Goal: Use online tool/utility

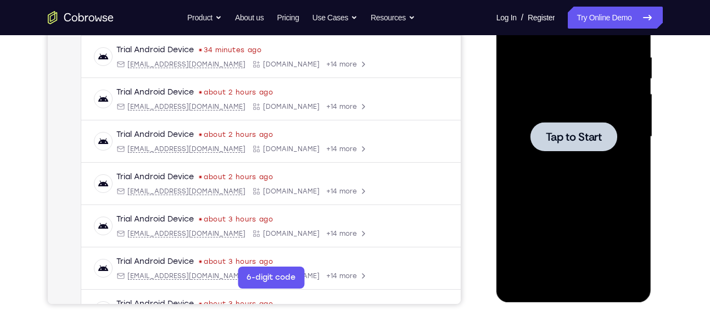
scroll to position [207, 0]
click at [562, 139] on span "Tap to Start" at bounding box center [574, 136] width 56 height 11
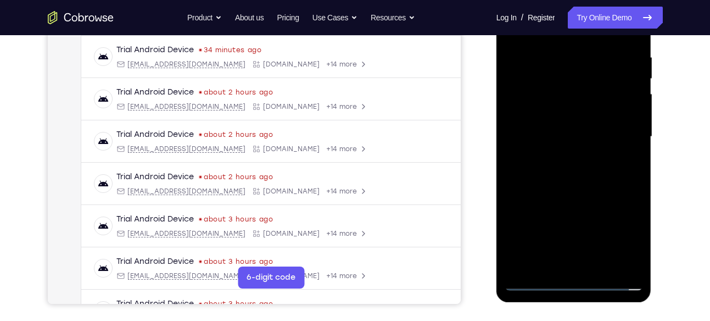
click at [568, 275] on div at bounding box center [573, 136] width 138 height 307
click at [575, 276] on div at bounding box center [573, 136] width 138 height 307
click at [574, 277] on div at bounding box center [573, 136] width 138 height 307
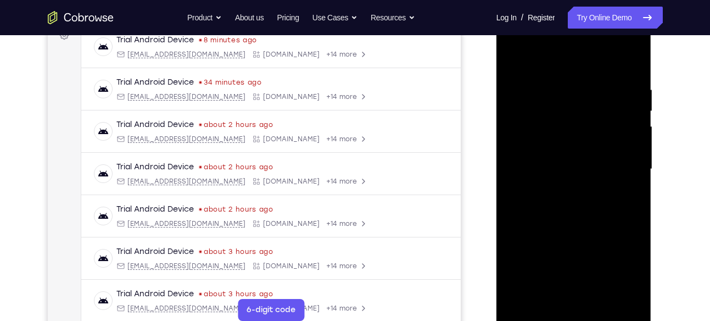
scroll to position [232, 0]
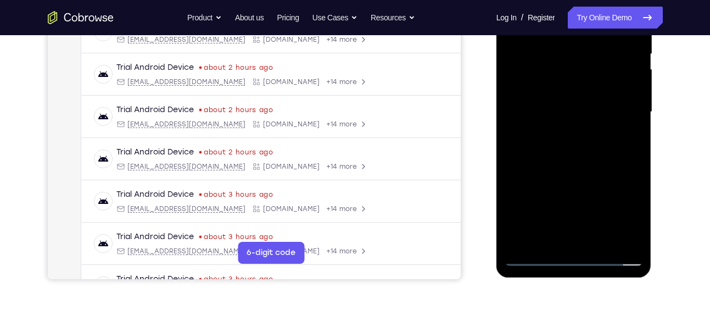
click at [576, 262] on div at bounding box center [573, 111] width 138 height 307
click at [575, 259] on div at bounding box center [573, 111] width 138 height 307
click at [624, 218] on div at bounding box center [573, 111] width 138 height 307
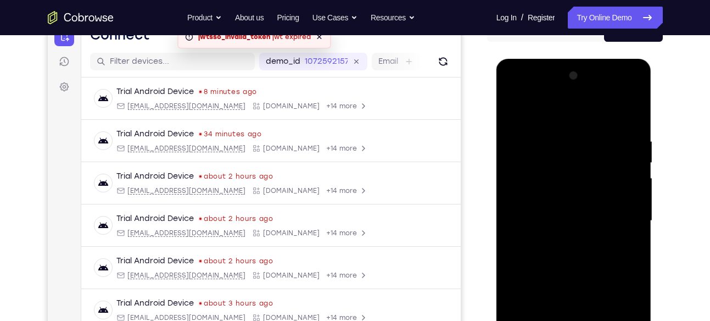
scroll to position [116, 0]
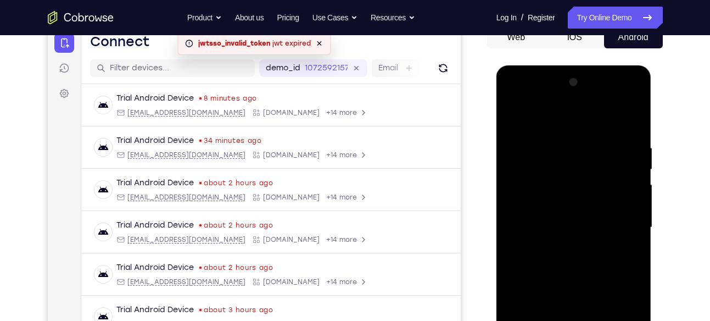
click at [526, 94] on div at bounding box center [573, 227] width 138 height 307
click at [620, 225] on div at bounding box center [573, 227] width 138 height 307
click at [558, 246] on div at bounding box center [573, 227] width 138 height 307
click at [577, 216] on div at bounding box center [573, 227] width 138 height 307
click at [536, 232] on div at bounding box center [573, 227] width 138 height 307
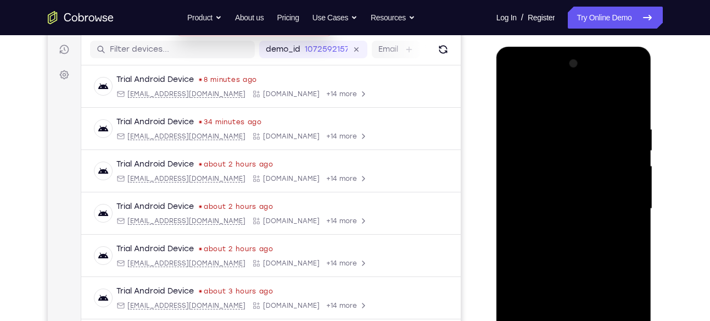
scroll to position [158, 0]
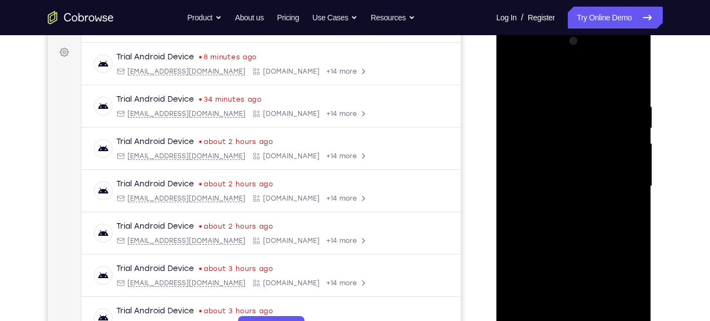
click at [542, 218] on div at bounding box center [573, 185] width 138 height 307
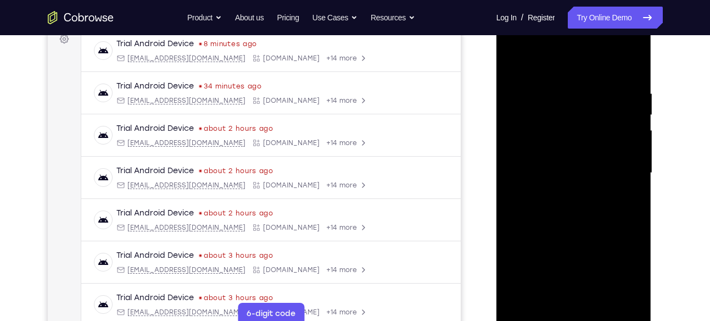
scroll to position [171, 0]
click at [566, 218] on div at bounding box center [573, 172] width 138 height 307
drag, startPoint x: 590, startPoint y: 246, endPoint x: 590, endPoint y: 176, distance: 70.8
click at [590, 176] on div at bounding box center [573, 172] width 138 height 307
drag, startPoint x: 591, startPoint y: 250, endPoint x: 593, endPoint y: 233, distance: 17.8
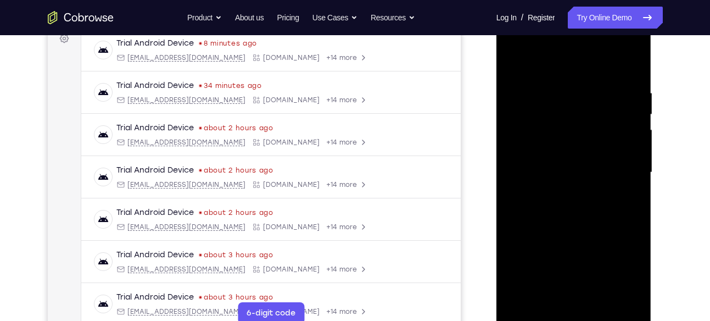
click at [593, 233] on div at bounding box center [573, 172] width 138 height 307
click at [635, 140] on div at bounding box center [573, 172] width 138 height 307
click at [635, 138] on div at bounding box center [573, 172] width 138 height 307
drag, startPoint x: 580, startPoint y: 248, endPoint x: 588, endPoint y: 180, distance: 69.1
click at [588, 180] on div at bounding box center [573, 172] width 138 height 307
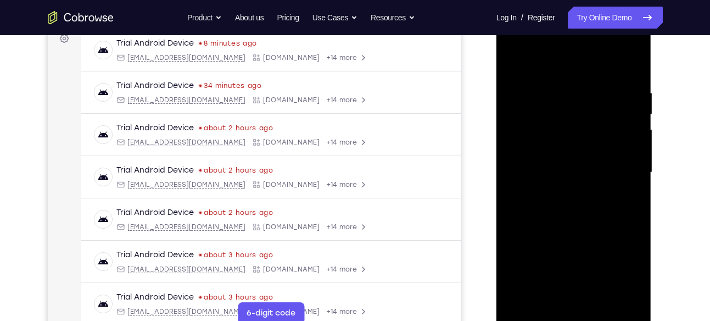
drag, startPoint x: 605, startPoint y: 156, endPoint x: 605, endPoint y: 210, distance: 53.8
click at [605, 210] on div at bounding box center [573, 172] width 138 height 307
click at [630, 120] on div at bounding box center [573, 172] width 138 height 307
drag, startPoint x: 630, startPoint y: 120, endPoint x: 628, endPoint y: 132, distance: 12.8
click at [628, 132] on div at bounding box center [573, 172] width 138 height 307
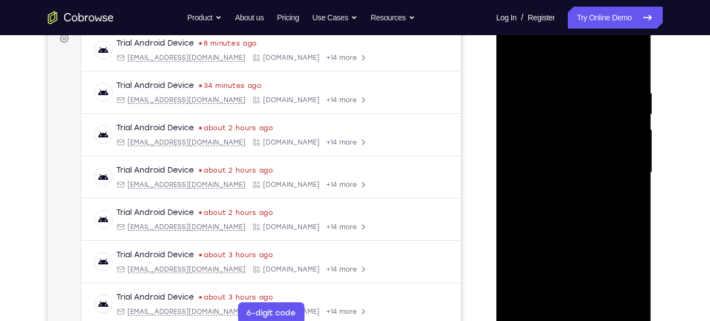
drag, startPoint x: 603, startPoint y: 163, endPoint x: 608, endPoint y: 59, distance: 103.9
click at [608, 59] on div at bounding box center [573, 172] width 138 height 307
click at [619, 60] on div at bounding box center [573, 172] width 138 height 307
drag, startPoint x: 574, startPoint y: 215, endPoint x: 579, endPoint y: 64, distance: 150.5
click at [579, 64] on div at bounding box center [573, 172] width 138 height 307
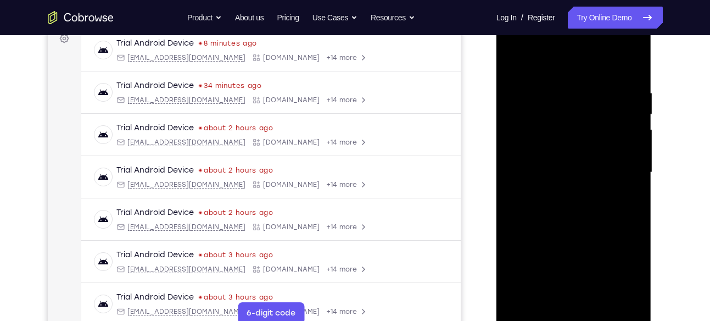
drag, startPoint x: 565, startPoint y: 216, endPoint x: 593, endPoint y: 97, distance: 122.4
click at [593, 97] on div at bounding box center [573, 172] width 138 height 307
drag, startPoint x: 588, startPoint y: 194, endPoint x: 595, endPoint y: 167, distance: 27.2
click at [595, 167] on div at bounding box center [573, 172] width 138 height 307
click at [628, 160] on div at bounding box center [573, 172] width 138 height 307
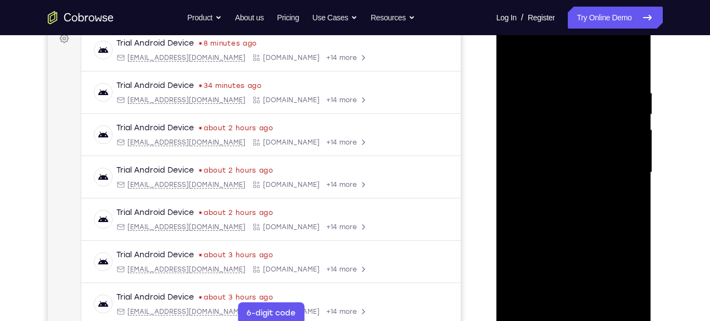
drag, startPoint x: 609, startPoint y: 205, endPoint x: 617, endPoint y: 93, distance: 112.2
click at [617, 93] on div at bounding box center [573, 172] width 138 height 307
drag, startPoint x: 577, startPoint y: 240, endPoint x: 578, endPoint y: 93, distance: 147.1
click at [578, 93] on div at bounding box center [573, 172] width 138 height 307
drag, startPoint x: 566, startPoint y: 184, endPoint x: 568, endPoint y: 161, distance: 23.2
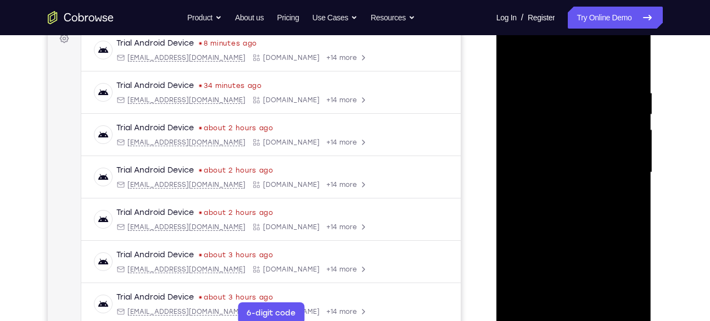
click at [568, 161] on div at bounding box center [573, 172] width 138 height 307
click at [635, 158] on div at bounding box center [573, 172] width 138 height 307
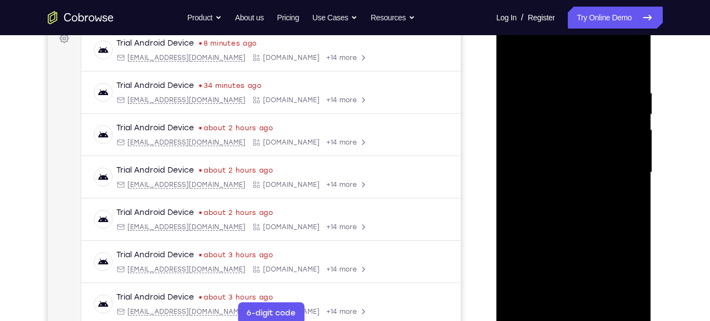
click at [635, 158] on div at bounding box center [573, 172] width 138 height 307
drag, startPoint x: 591, startPoint y: 206, endPoint x: 596, endPoint y: 72, distance: 134.6
click at [596, 72] on div at bounding box center [573, 172] width 138 height 307
drag, startPoint x: 576, startPoint y: 216, endPoint x: 584, endPoint y: 76, distance: 140.2
click at [584, 76] on div at bounding box center [573, 172] width 138 height 307
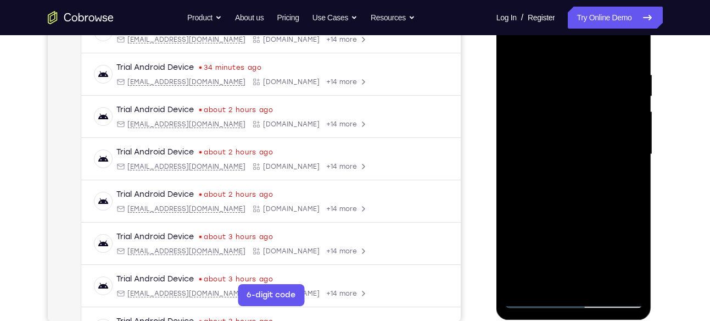
scroll to position [184, 0]
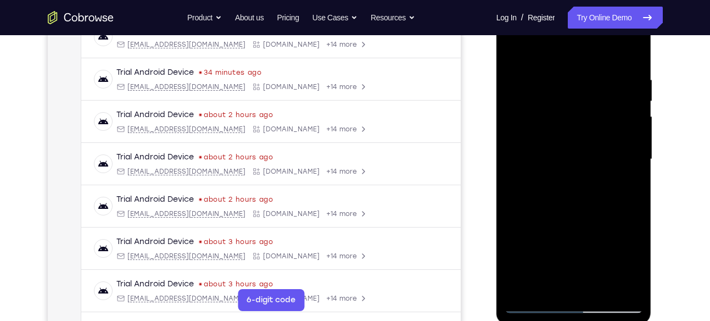
drag, startPoint x: 581, startPoint y: 217, endPoint x: 583, endPoint y: 66, distance: 150.4
click at [583, 66] on div at bounding box center [573, 158] width 138 height 307
drag, startPoint x: 578, startPoint y: 246, endPoint x: 587, endPoint y: 121, distance: 126.0
click at [587, 121] on div at bounding box center [573, 158] width 138 height 307
click at [637, 142] on div at bounding box center [573, 158] width 138 height 307
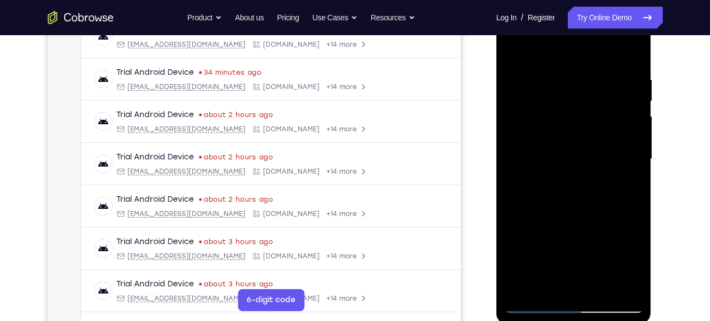
click at [637, 142] on div at bounding box center [573, 158] width 138 height 307
drag, startPoint x: 575, startPoint y: 214, endPoint x: 591, endPoint y: 41, distance: 173.7
click at [591, 41] on div at bounding box center [573, 158] width 138 height 307
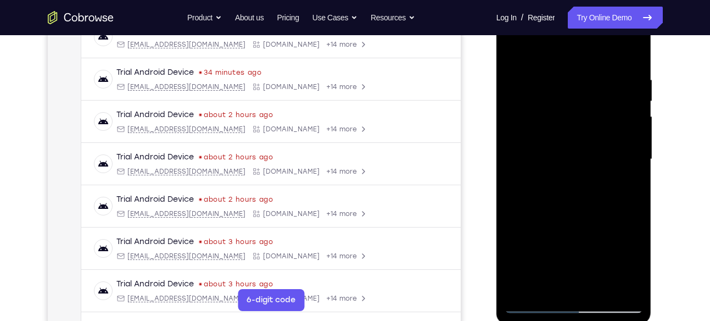
drag, startPoint x: 568, startPoint y: 210, endPoint x: 581, endPoint y: 56, distance: 154.2
click at [581, 56] on div at bounding box center [573, 158] width 138 height 307
drag, startPoint x: 581, startPoint y: 193, endPoint x: 581, endPoint y: 58, distance: 135.0
click at [581, 58] on div at bounding box center [573, 158] width 138 height 307
click at [519, 285] on div at bounding box center [573, 158] width 138 height 307
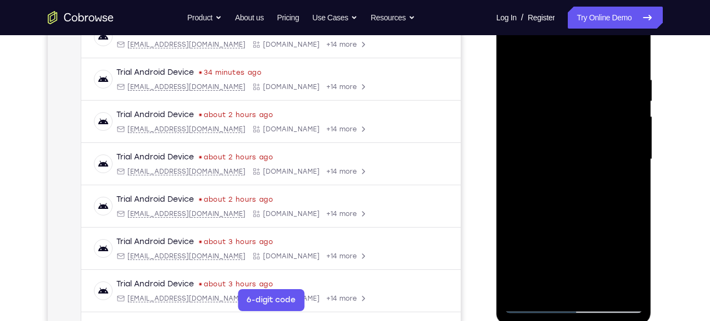
click at [562, 72] on div at bounding box center [573, 158] width 138 height 307
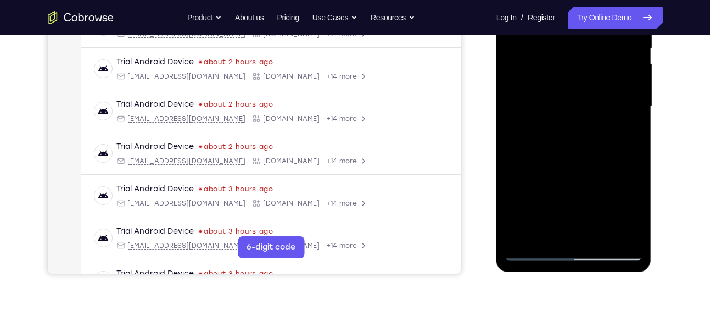
scroll to position [239, 0]
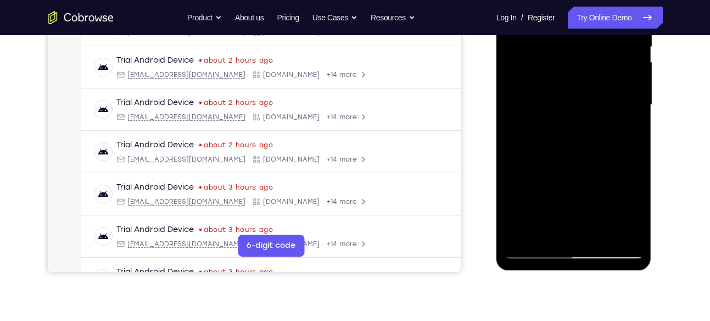
click at [626, 133] on div at bounding box center [573, 104] width 138 height 307
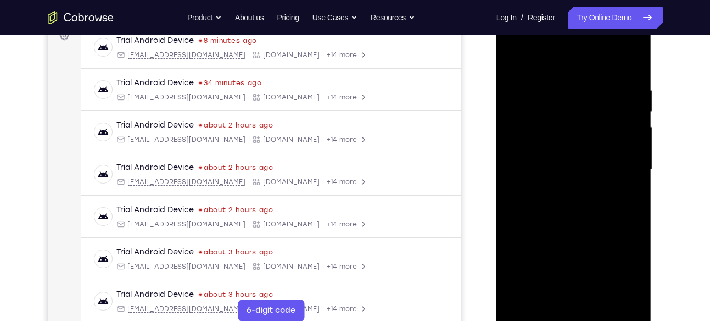
scroll to position [151, 0]
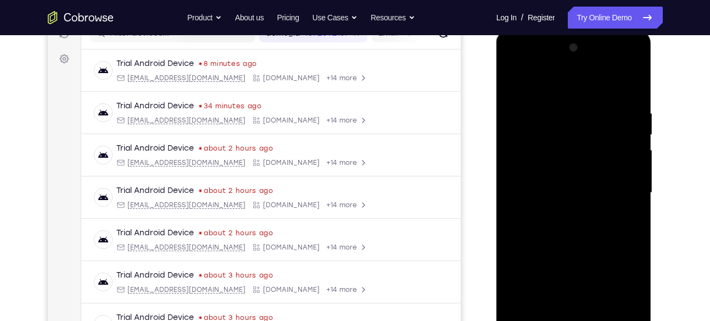
click at [626, 133] on div at bounding box center [573, 192] width 138 height 307
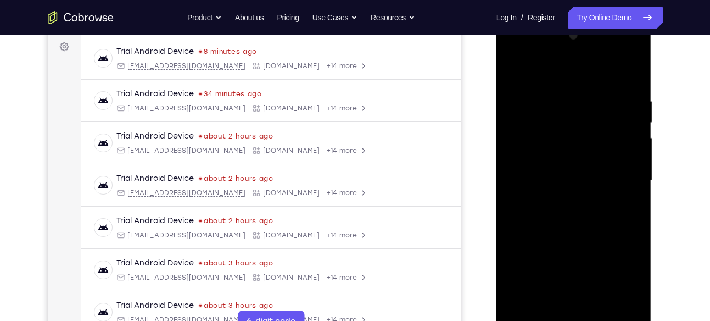
scroll to position [164, 0]
click at [633, 150] on div at bounding box center [573, 179] width 138 height 307
drag, startPoint x: 633, startPoint y: 137, endPoint x: 633, endPoint y: 150, distance: 13.2
click at [633, 150] on div at bounding box center [573, 179] width 138 height 307
click at [632, 77] on div at bounding box center [573, 179] width 138 height 307
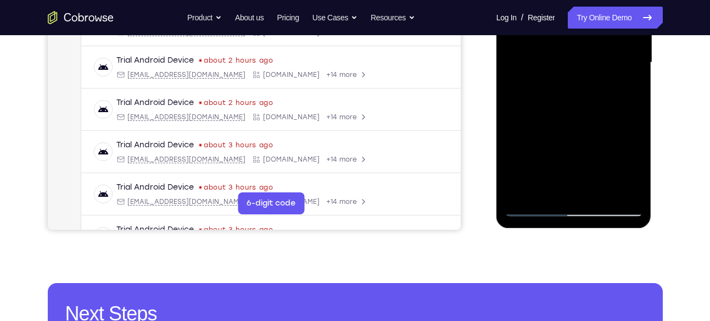
scroll to position [285, 0]
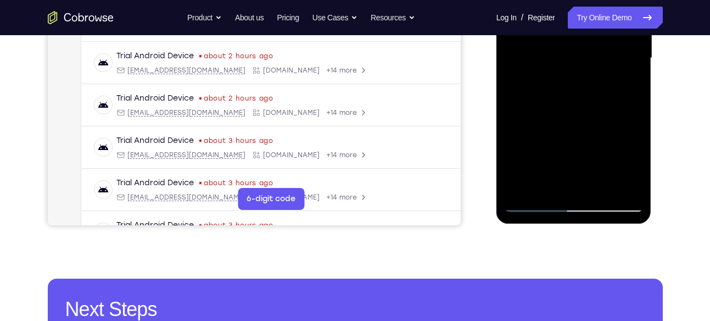
click at [549, 187] on div at bounding box center [573, 57] width 138 height 307
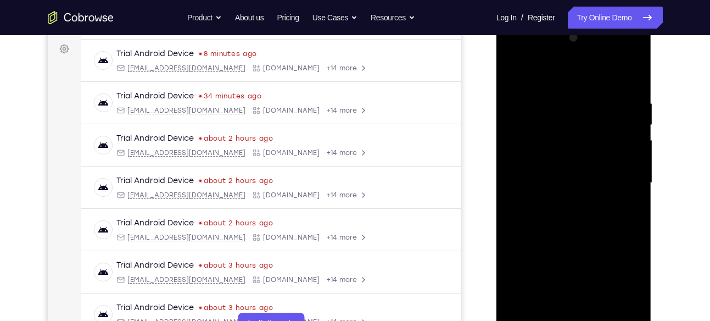
scroll to position [160, 0]
click at [553, 70] on div at bounding box center [573, 183] width 138 height 307
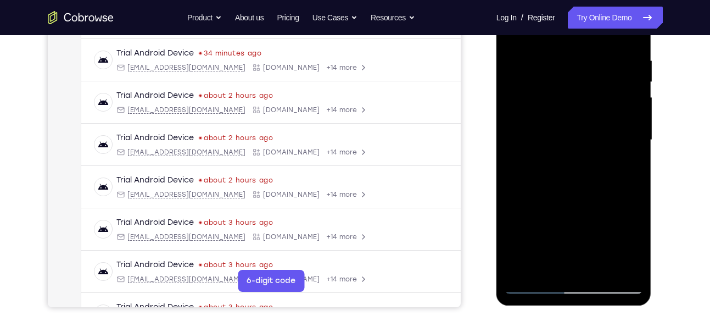
scroll to position [279, 0]
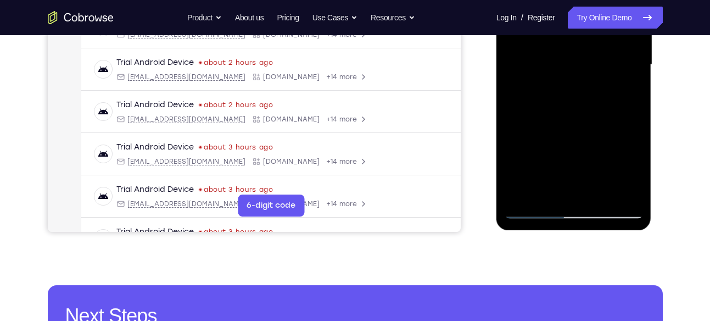
click at [534, 203] on div at bounding box center [573, 64] width 138 height 307
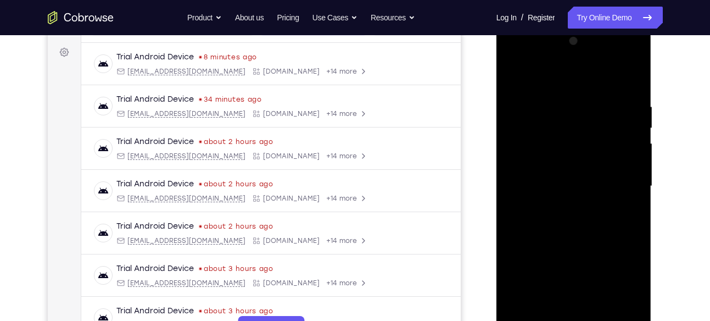
scroll to position [156, 0]
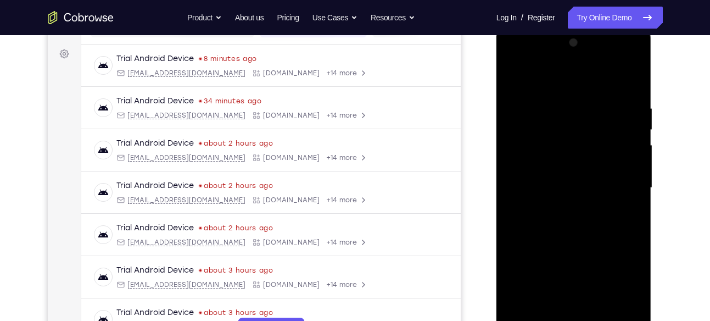
click at [519, 99] on div at bounding box center [573, 187] width 138 height 307
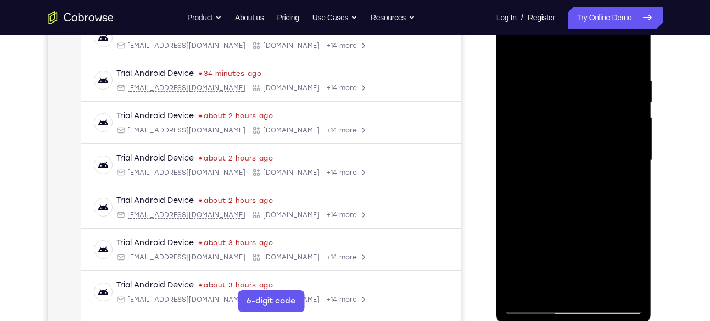
scroll to position [184, 0]
click at [620, 161] on div at bounding box center [573, 159] width 138 height 307
click at [514, 51] on div at bounding box center [573, 159] width 138 height 307
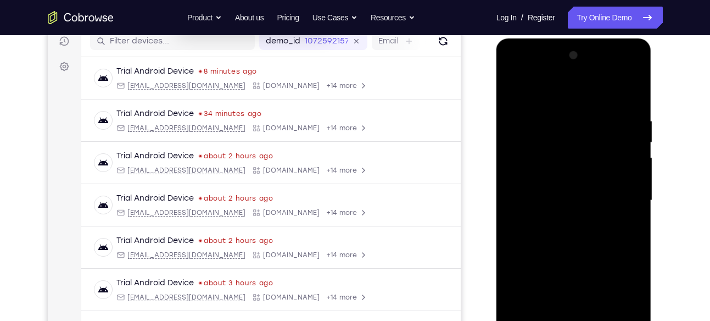
scroll to position [138, 0]
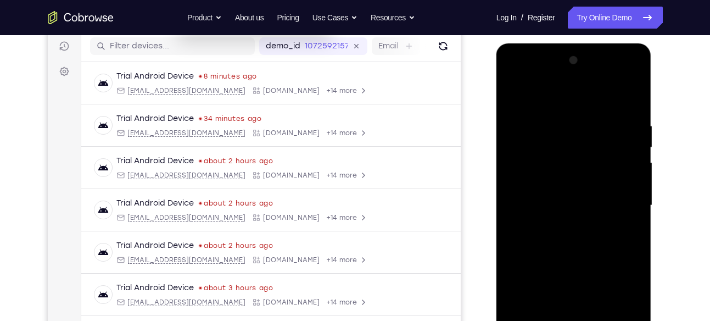
click at [515, 89] on div at bounding box center [573, 205] width 138 height 307
click at [519, 137] on div at bounding box center [573, 205] width 138 height 307
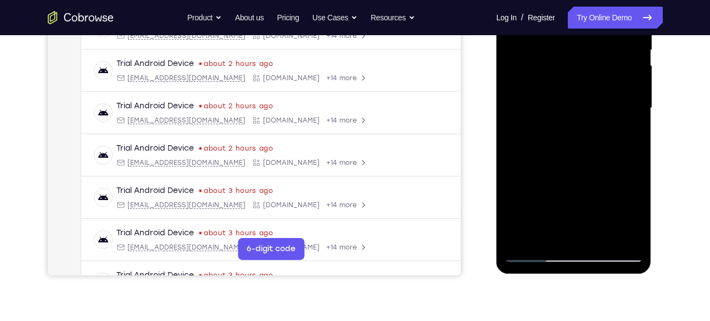
scroll to position [246, 0]
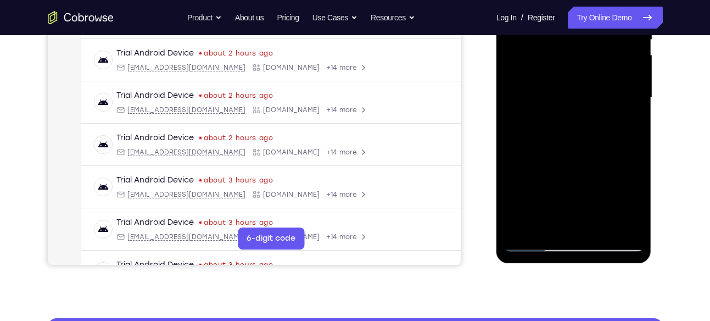
drag, startPoint x: 587, startPoint y: 61, endPoint x: 574, endPoint y: 86, distance: 27.7
click at [574, 86] on div at bounding box center [573, 97] width 138 height 307
drag, startPoint x: 567, startPoint y: 176, endPoint x: 571, endPoint y: 66, distance: 110.4
click at [571, 66] on div at bounding box center [573, 97] width 138 height 307
drag, startPoint x: 571, startPoint y: 189, endPoint x: 571, endPoint y: 108, distance: 81.2
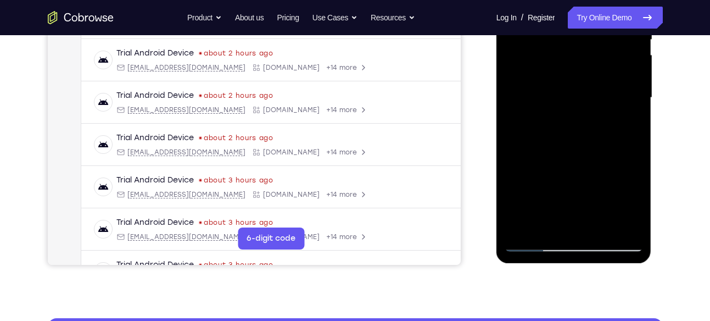
click at [571, 108] on div at bounding box center [573, 97] width 138 height 307
click at [534, 142] on div at bounding box center [573, 97] width 138 height 307
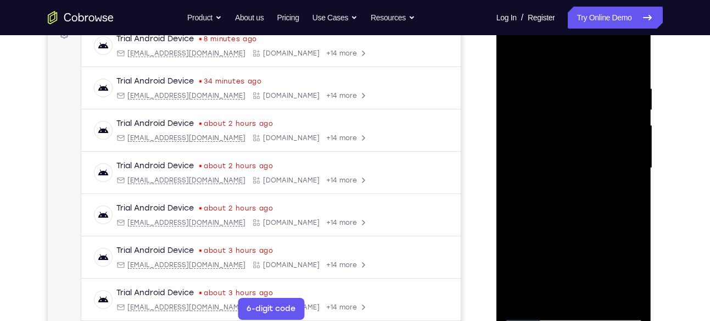
scroll to position [167, 0]
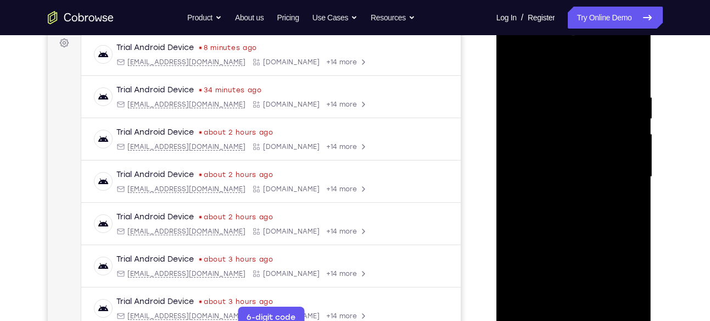
click at [517, 66] on div at bounding box center [573, 176] width 138 height 307
click at [614, 61] on div at bounding box center [573, 176] width 138 height 307
click at [630, 65] on div at bounding box center [573, 176] width 138 height 307
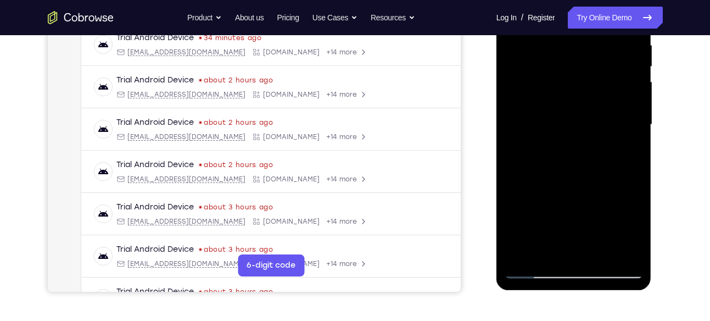
scroll to position [223, 0]
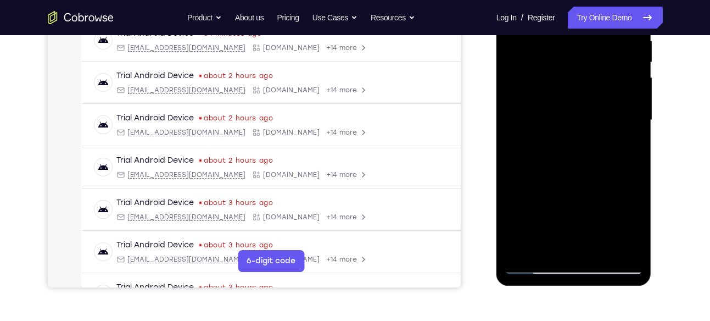
click at [521, 250] on div at bounding box center [573, 120] width 138 height 307
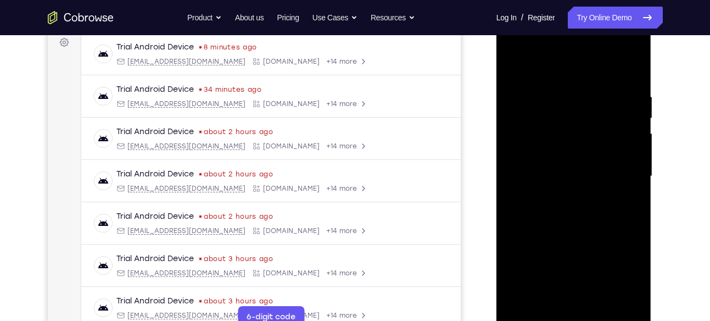
scroll to position [167, 0]
